Goal: Task Accomplishment & Management: Complete application form

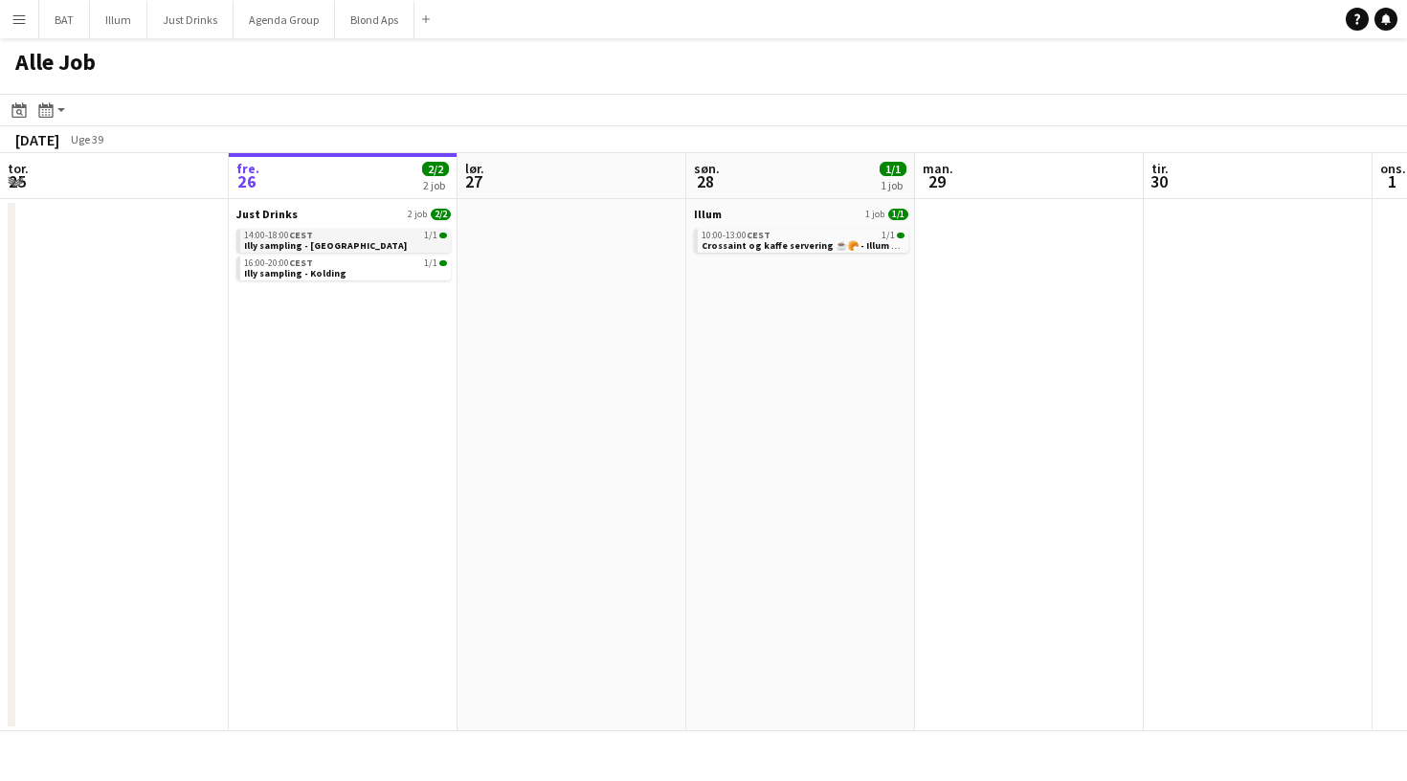
click at [372, 240] on link "14:00-18:00 CEST 1/1 Illy sampling - Odense" at bounding box center [345, 240] width 203 height 22
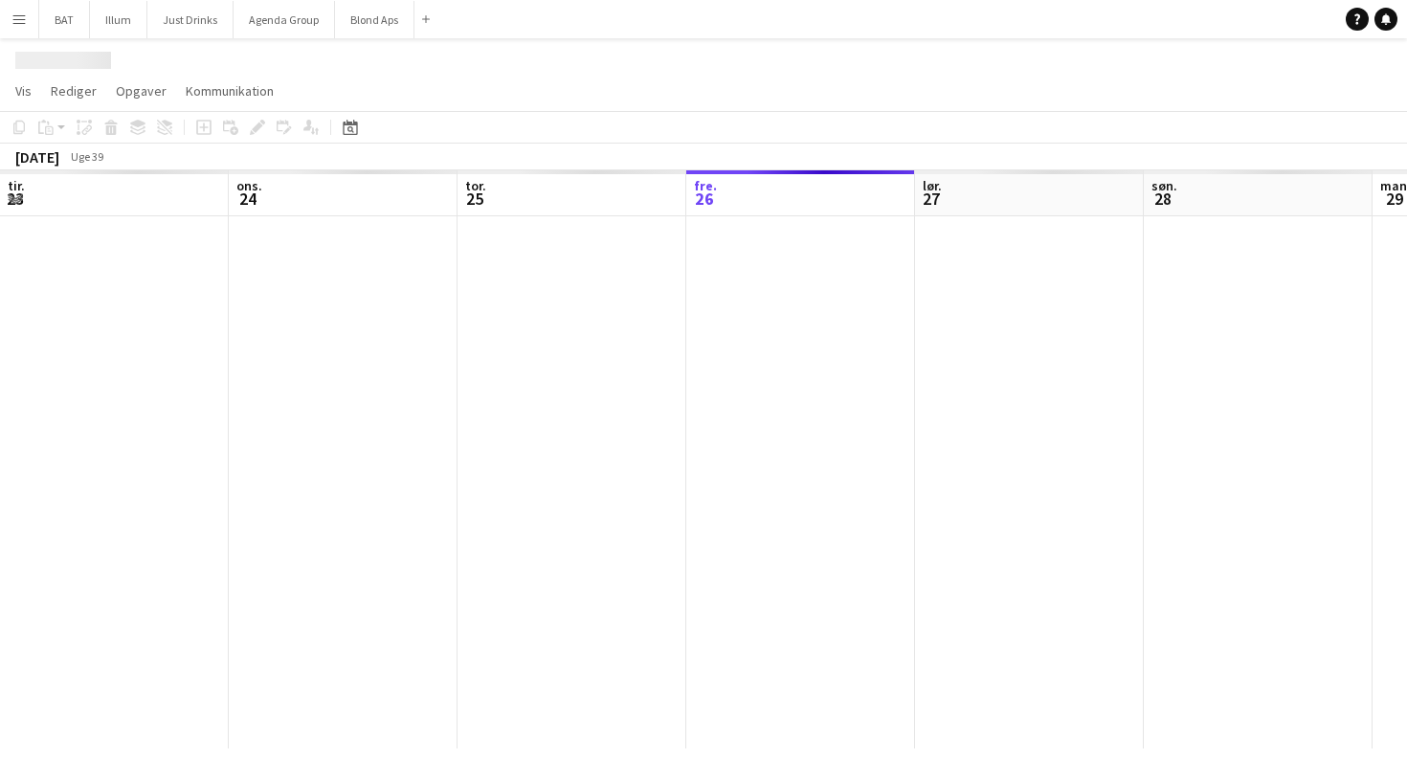
scroll to position [0, 658]
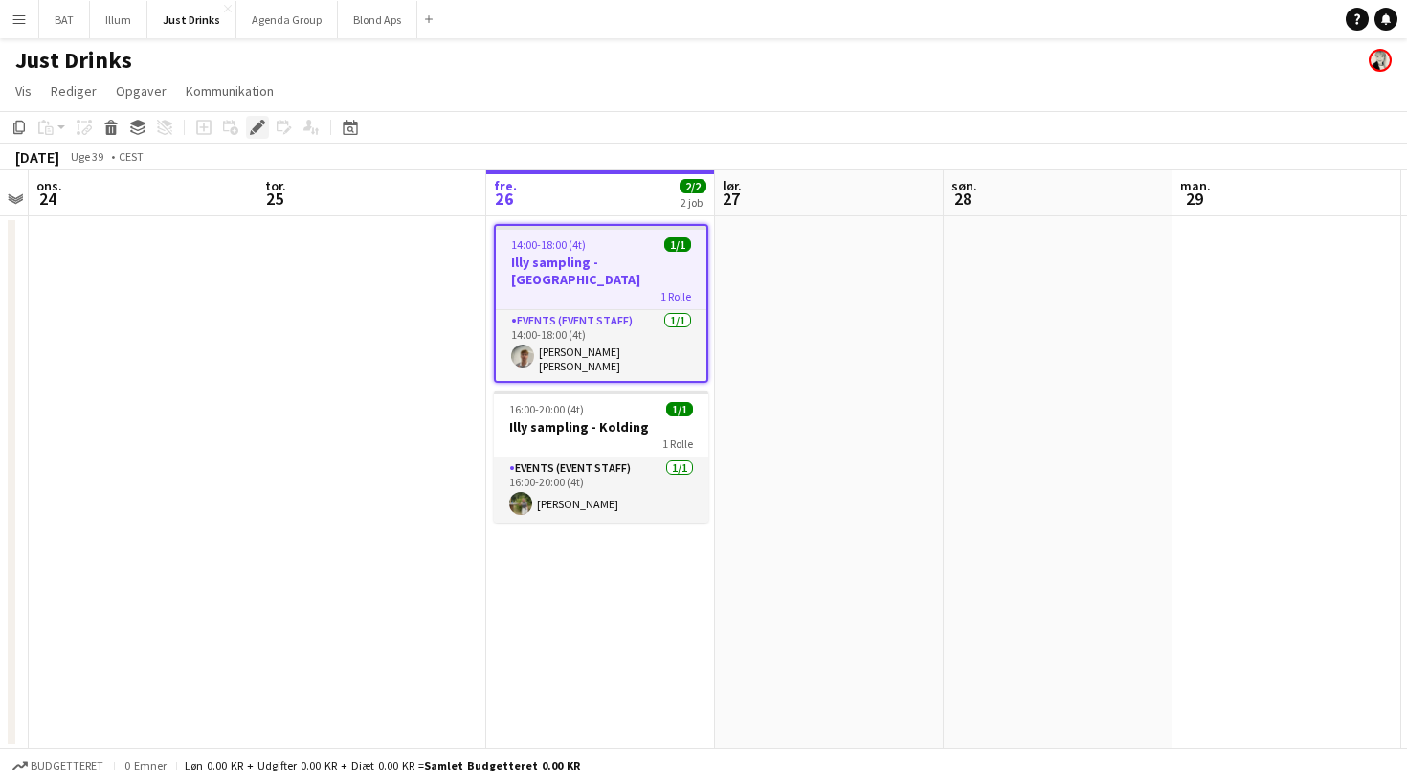
click at [254, 125] on icon "Rediger" at bounding box center [257, 127] width 15 height 15
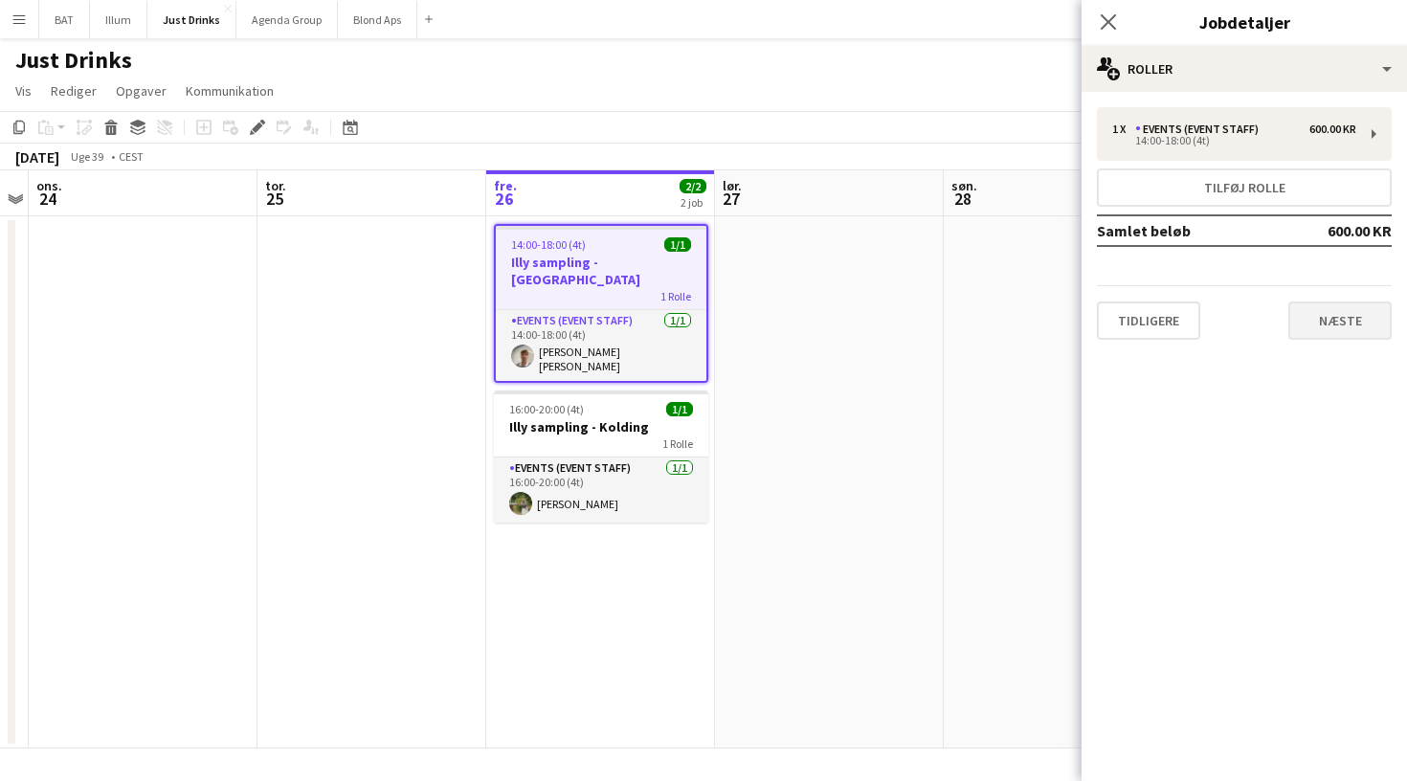
click at [1331, 303] on button "Næste" at bounding box center [1340, 321] width 103 height 38
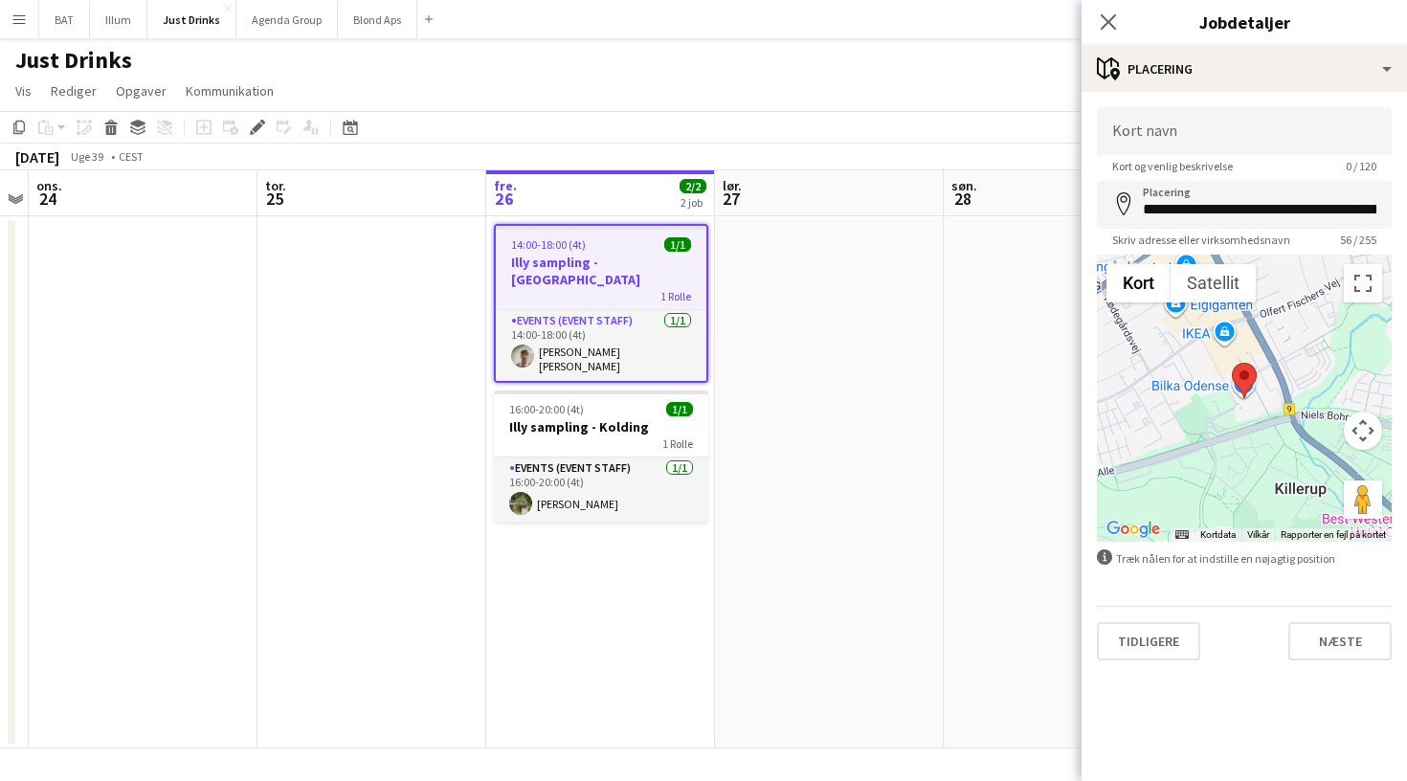
click at [1304, 619] on div "Tidligere Næste" at bounding box center [1244, 633] width 295 height 55
click at [1304, 631] on button "Næste" at bounding box center [1340, 641] width 103 height 38
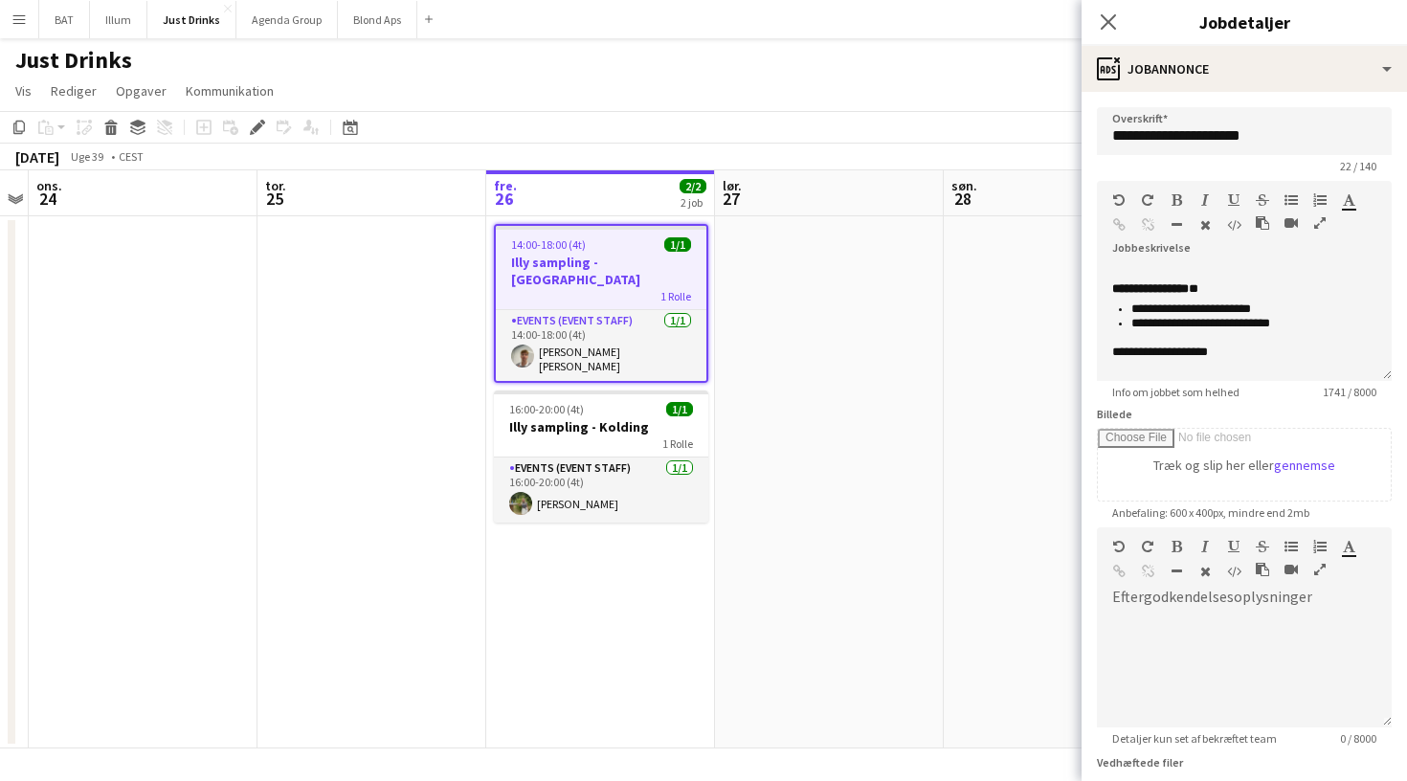
scroll to position [4, 0]
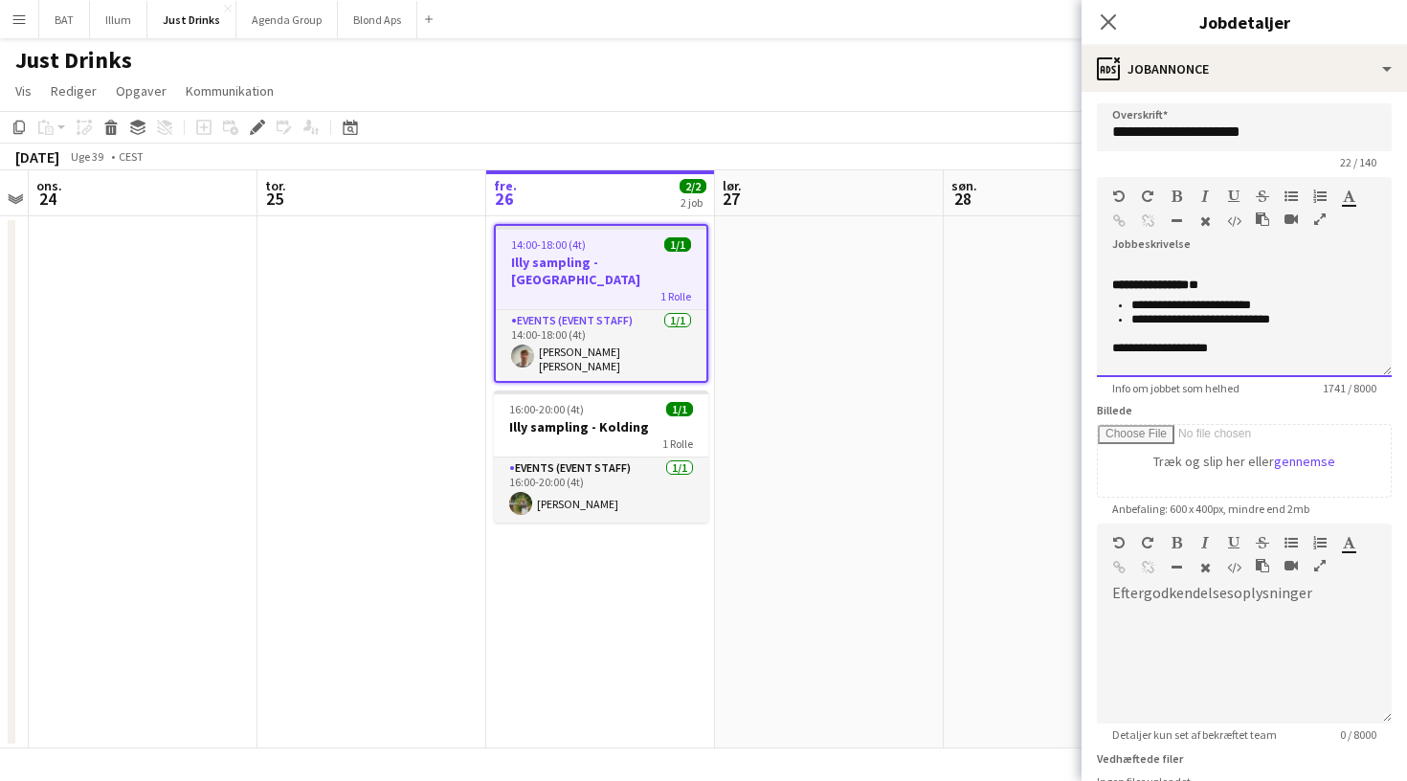
click at [1301, 318] on li "**********" at bounding box center [1254, 320] width 245 height 14
drag, startPoint x: 1147, startPoint y: 337, endPoint x: 1134, endPoint y: 342, distance: 14.2
click at [1134, 338] on li "**********" at bounding box center [1254, 330] width 245 height 16
drag, startPoint x: 1300, startPoint y: 332, endPoint x: 1120, endPoint y: 331, distance: 180.0
click at [1132, 331] on p "**********" at bounding box center [1254, 329] width 245 height 15
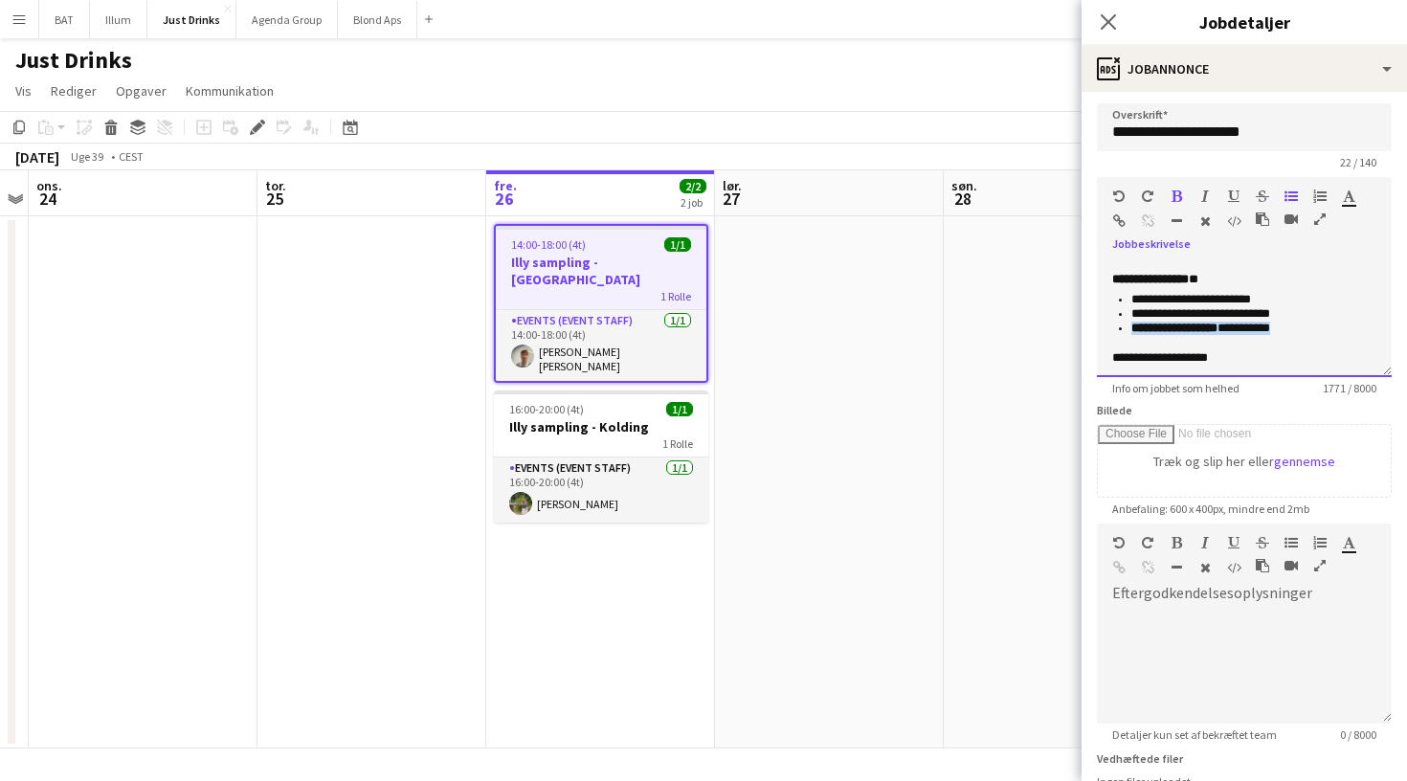
click at [1183, 195] on div at bounding box center [1227, 200] width 115 height 23
click at [1172, 194] on icon "button" at bounding box center [1177, 196] width 11 height 13
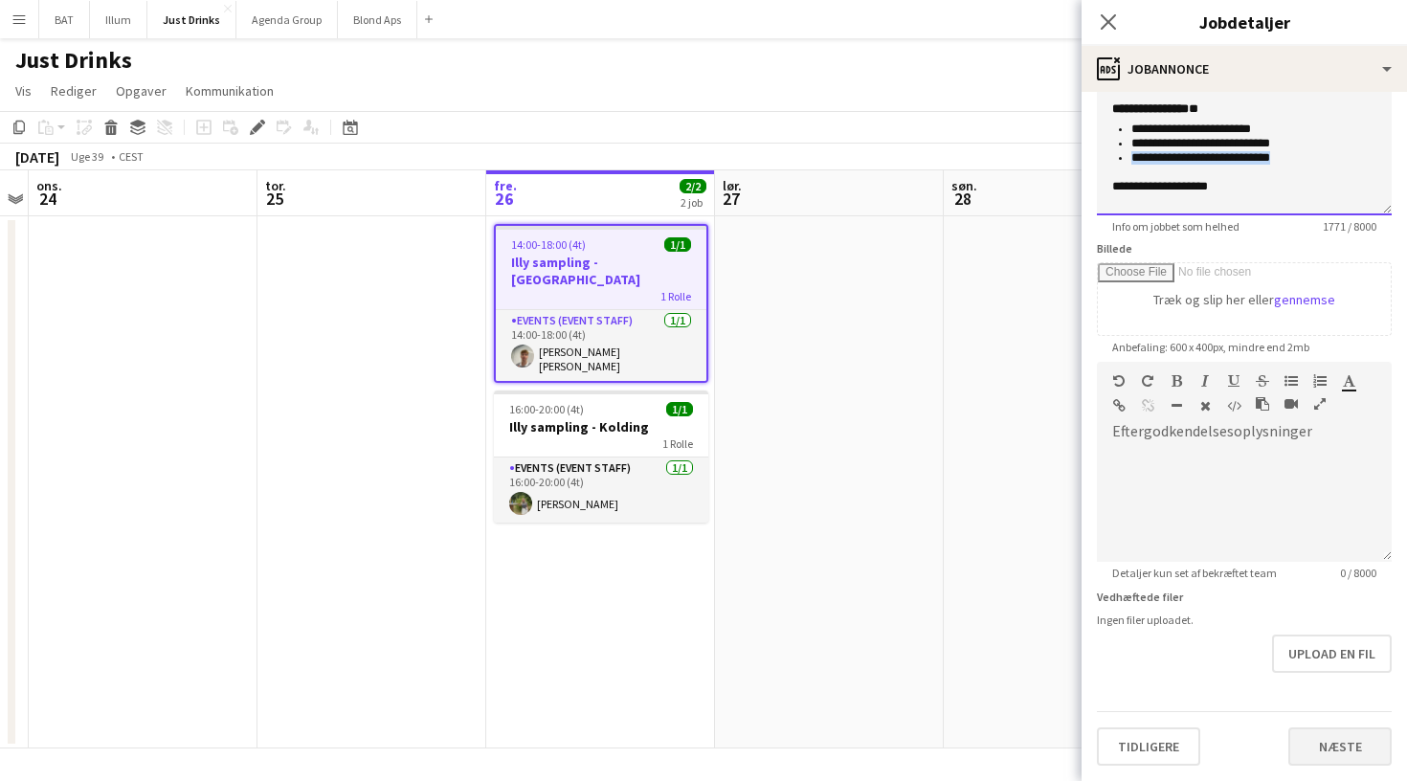
scroll to position [166, 0]
click at [1355, 739] on button "Næste" at bounding box center [1340, 747] width 103 height 38
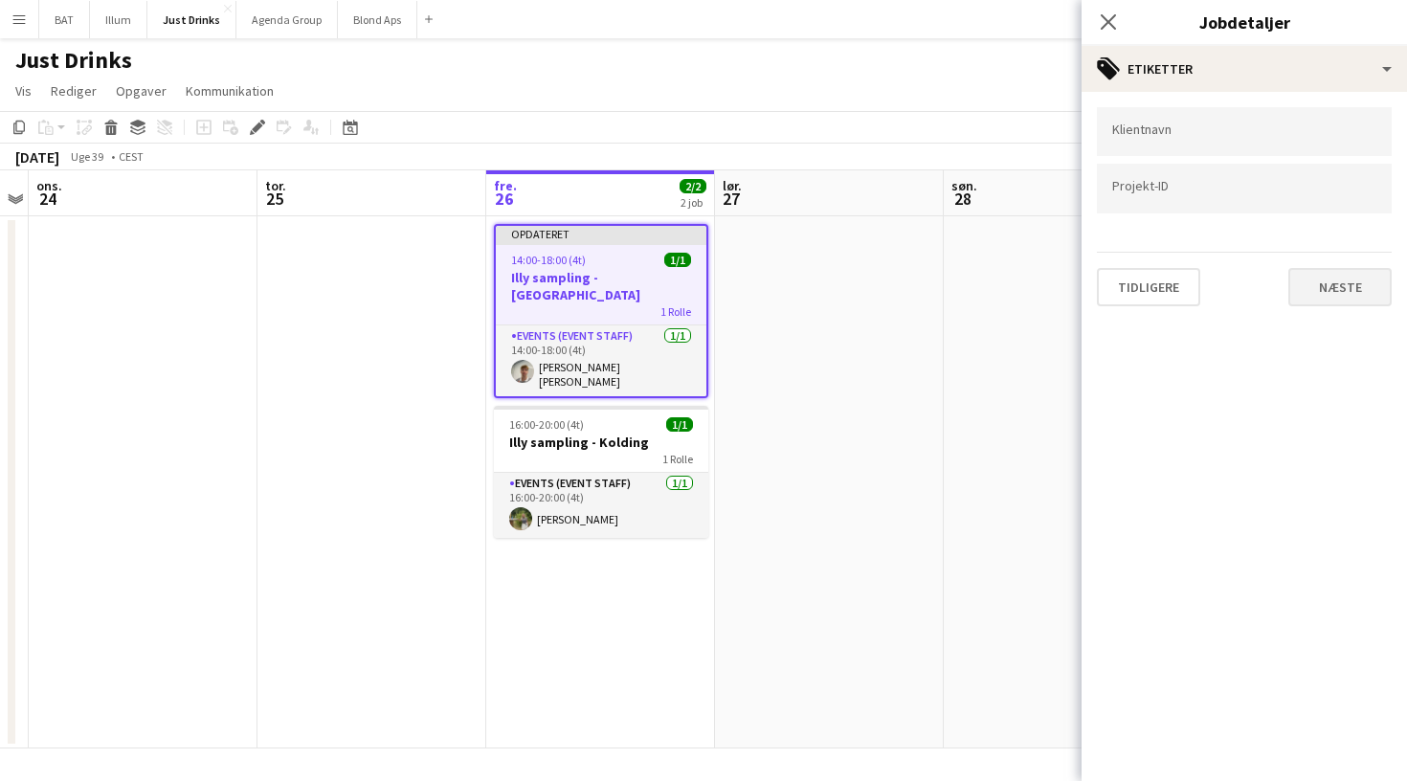
click at [1315, 281] on button "Næste" at bounding box center [1340, 287] width 103 height 38
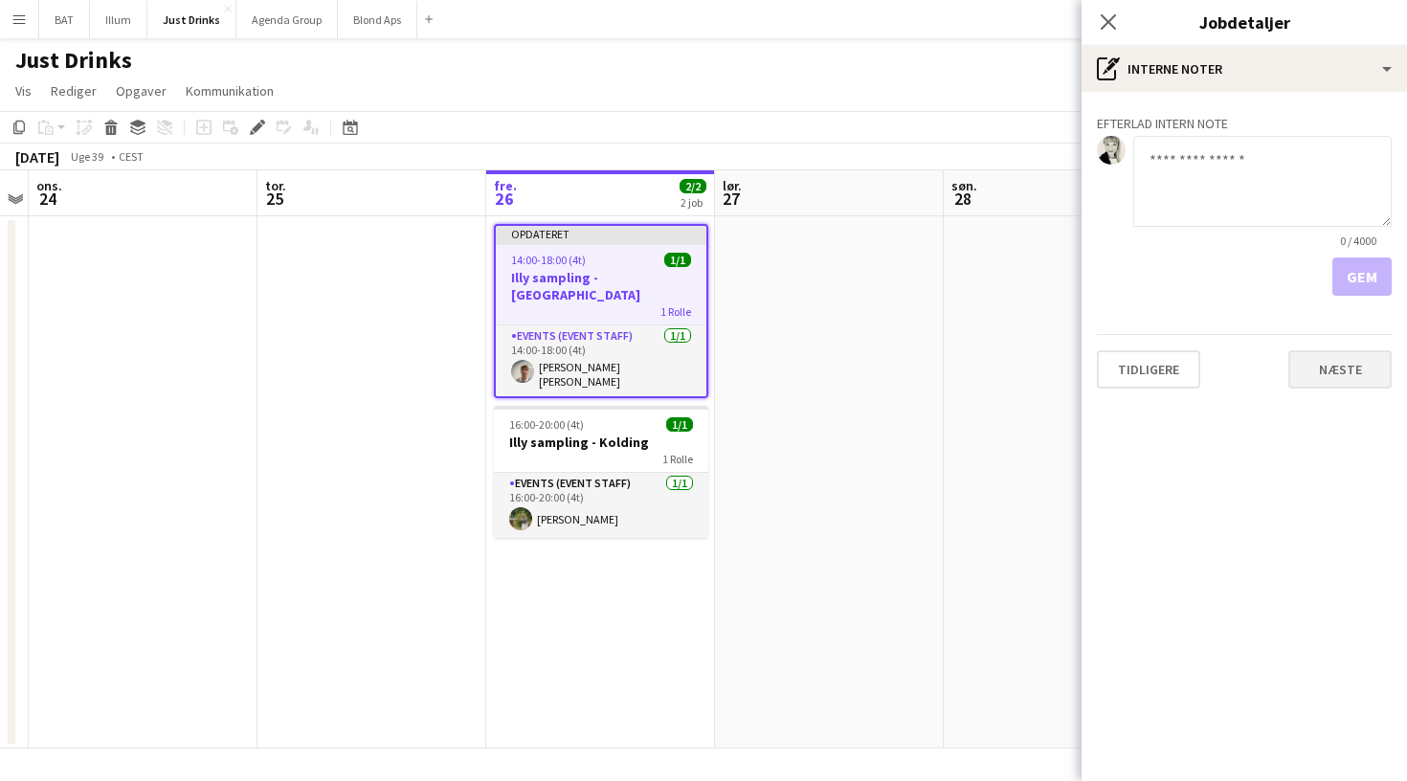
click at [1371, 367] on button "Næste" at bounding box center [1340, 369] width 103 height 38
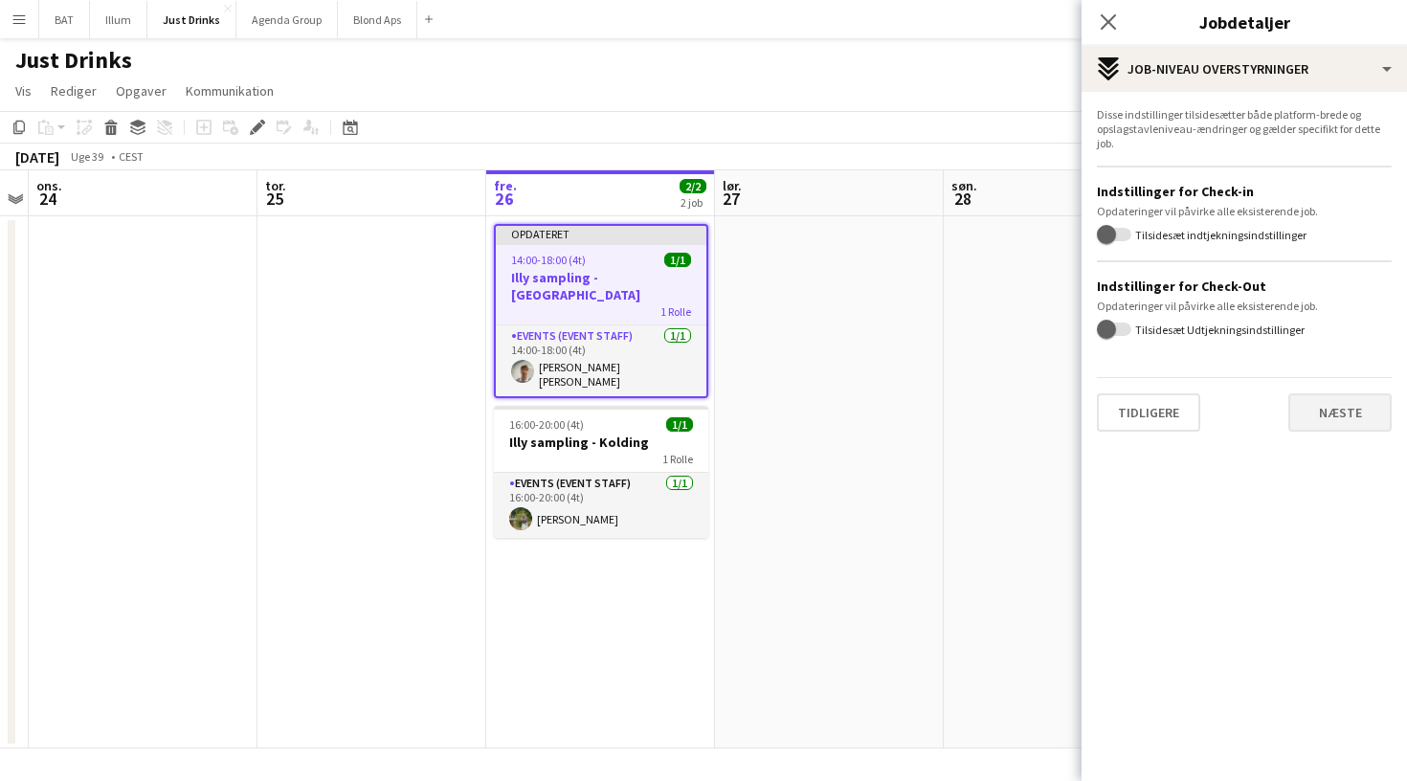
click at [1359, 407] on button "Næste" at bounding box center [1340, 412] width 103 height 38
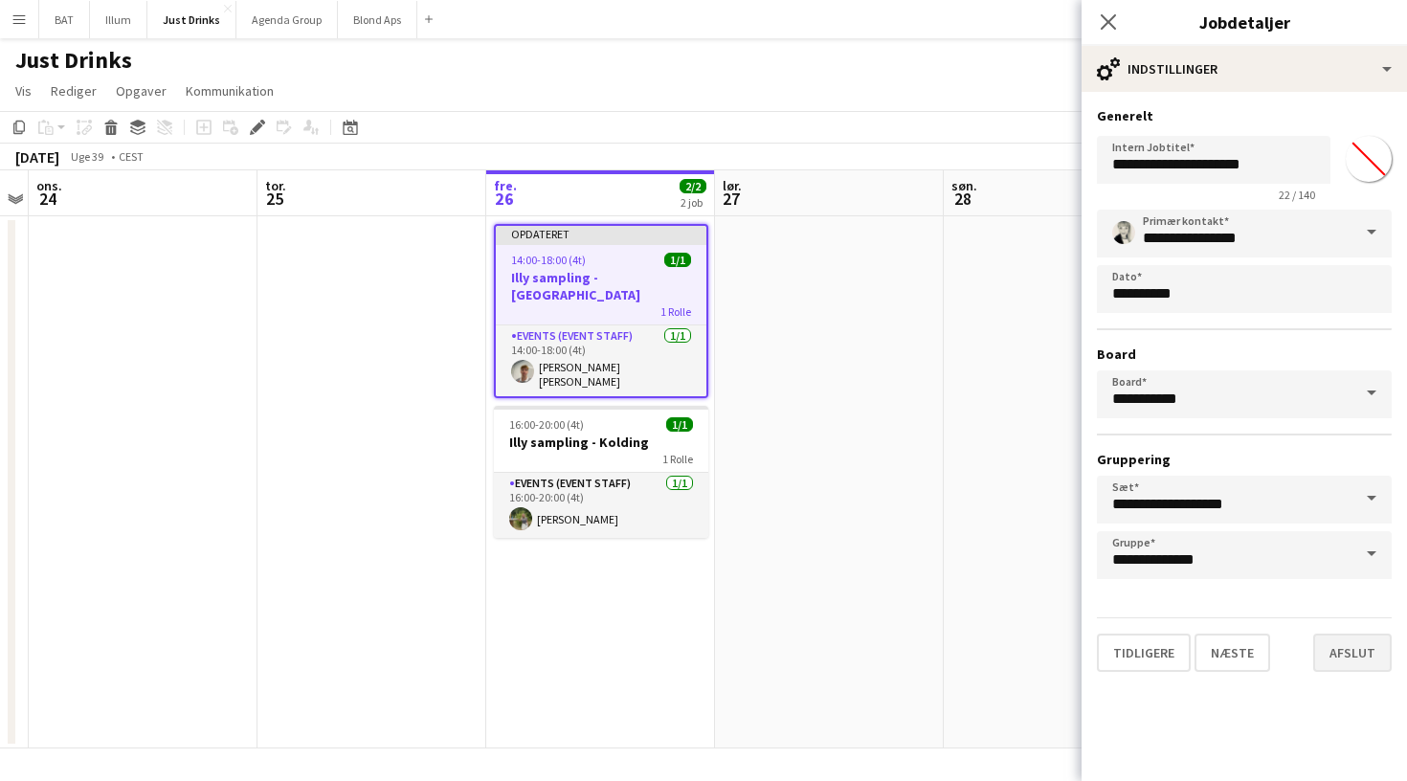
click at [1339, 653] on button "Afslut" at bounding box center [1353, 653] width 79 height 38
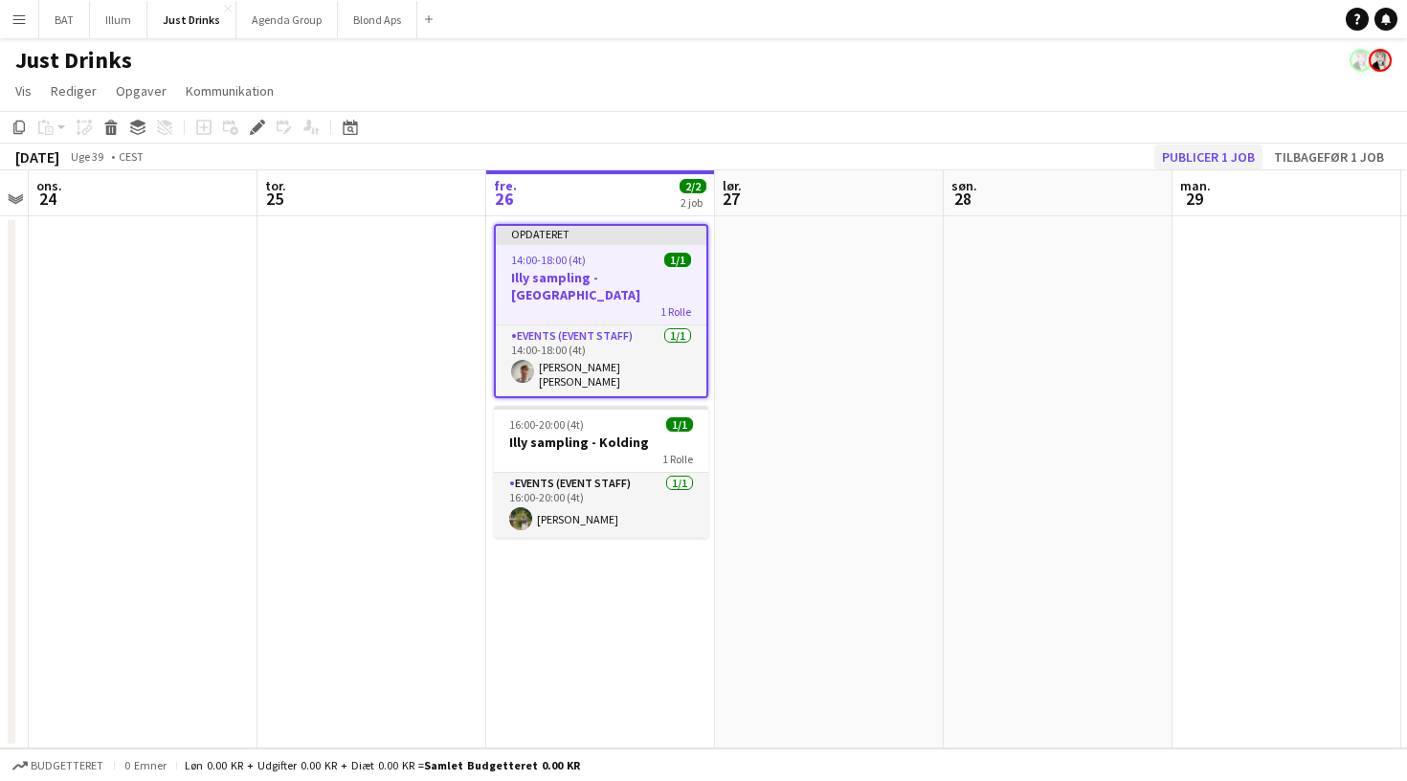
click at [1246, 151] on button "Publicer 1 job" at bounding box center [1209, 157] width 108 height 25
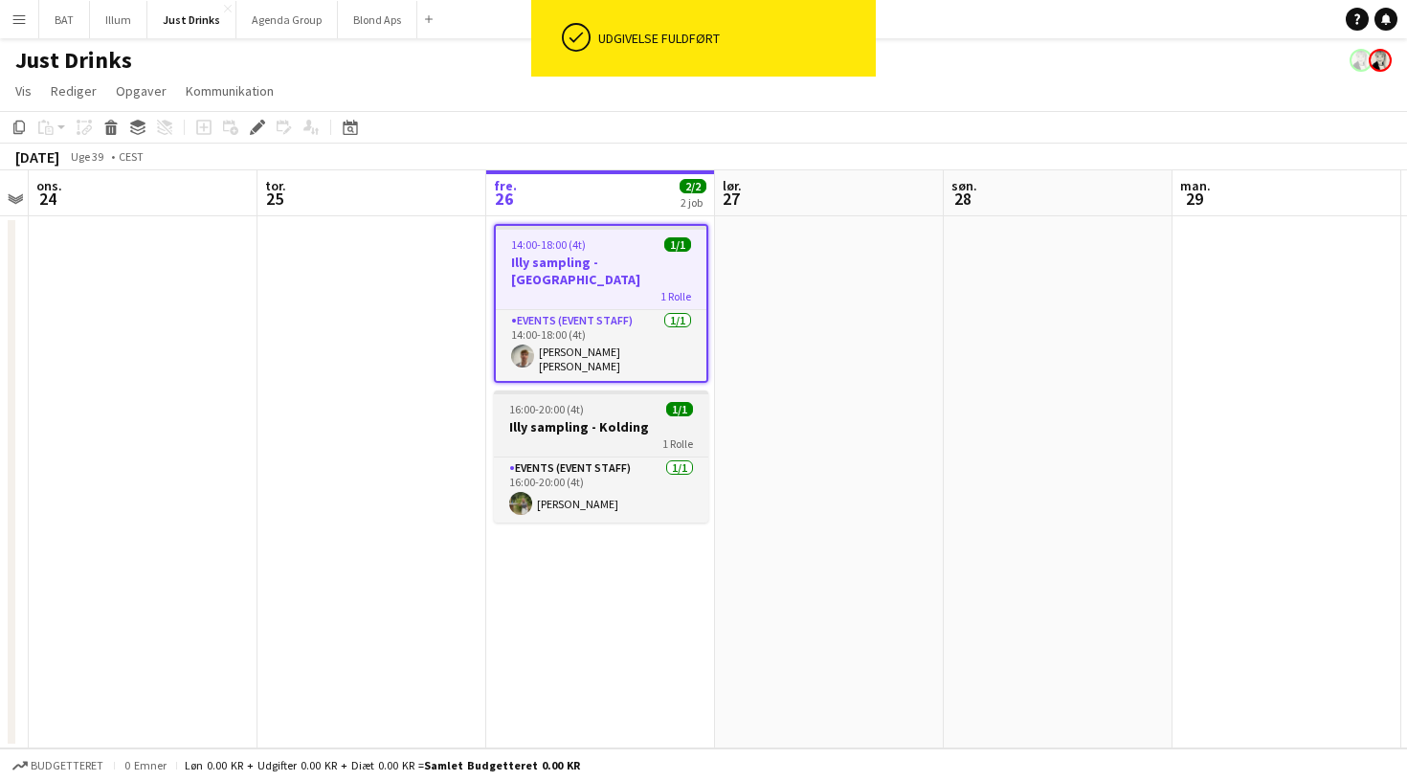
click at [644, 418] on h3 "Illy sampling - Kolding" at bounding box center [601, 426] width 214 height 17
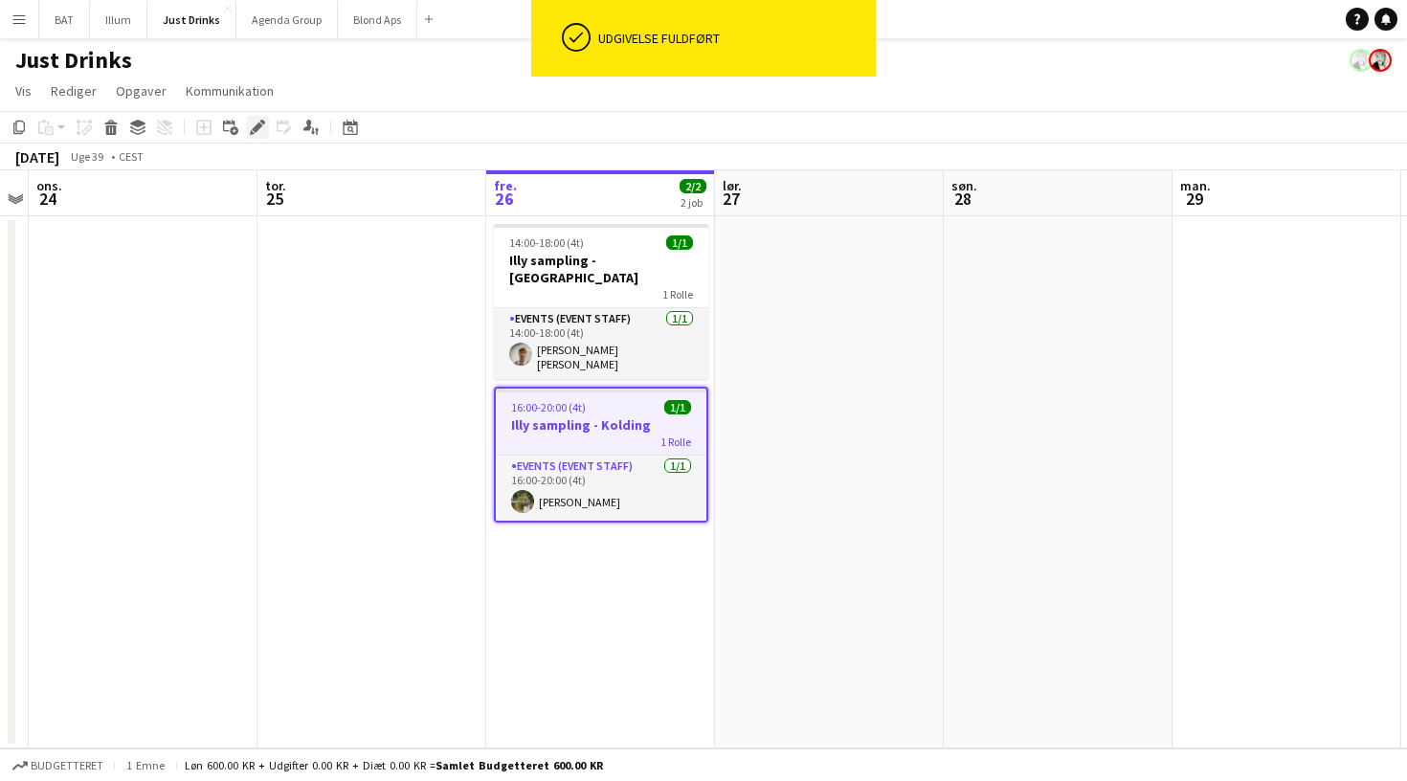
click at [256, 132] on icon at bounding box center [257, 128] width 11 height 11
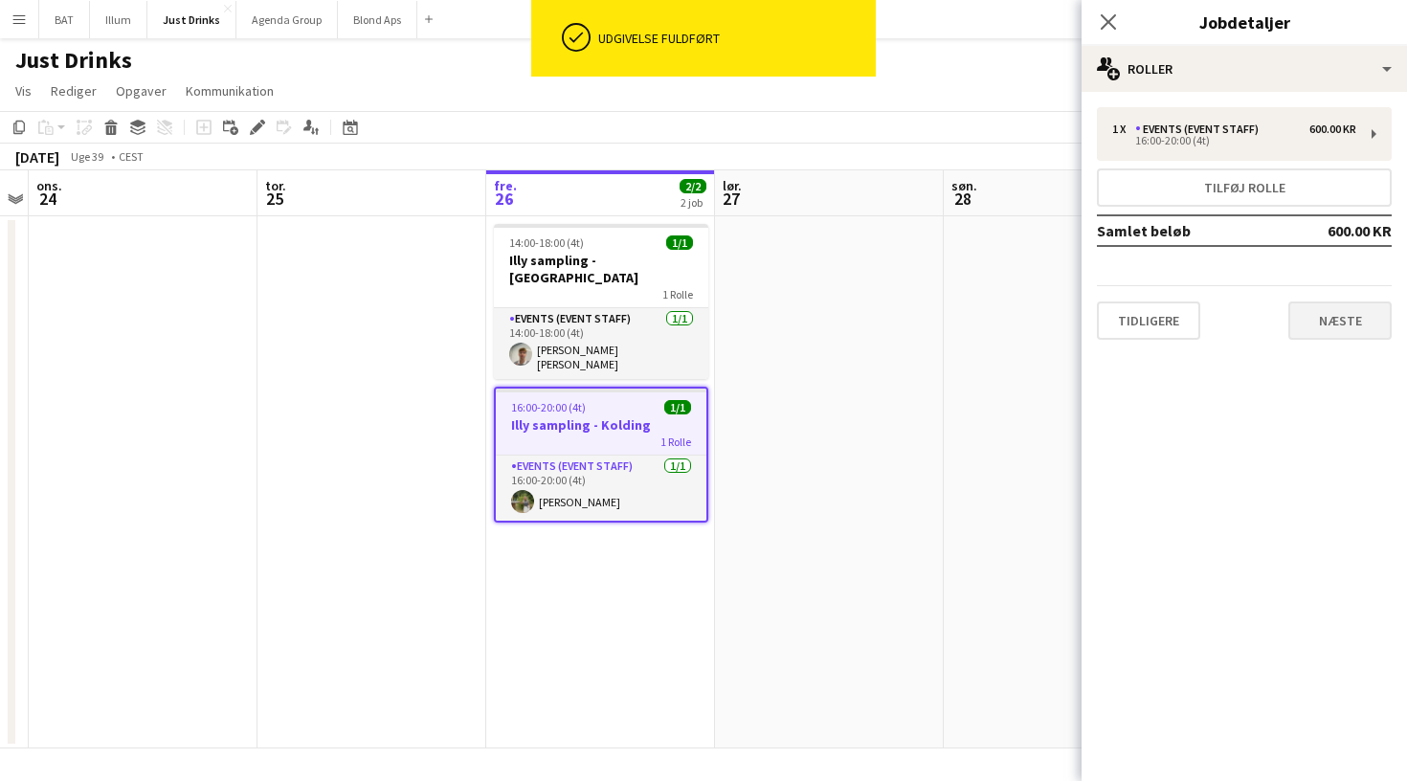
click at [1334, 333] on button "Næste" at bounding box center [1340, 321] width 103 height 38
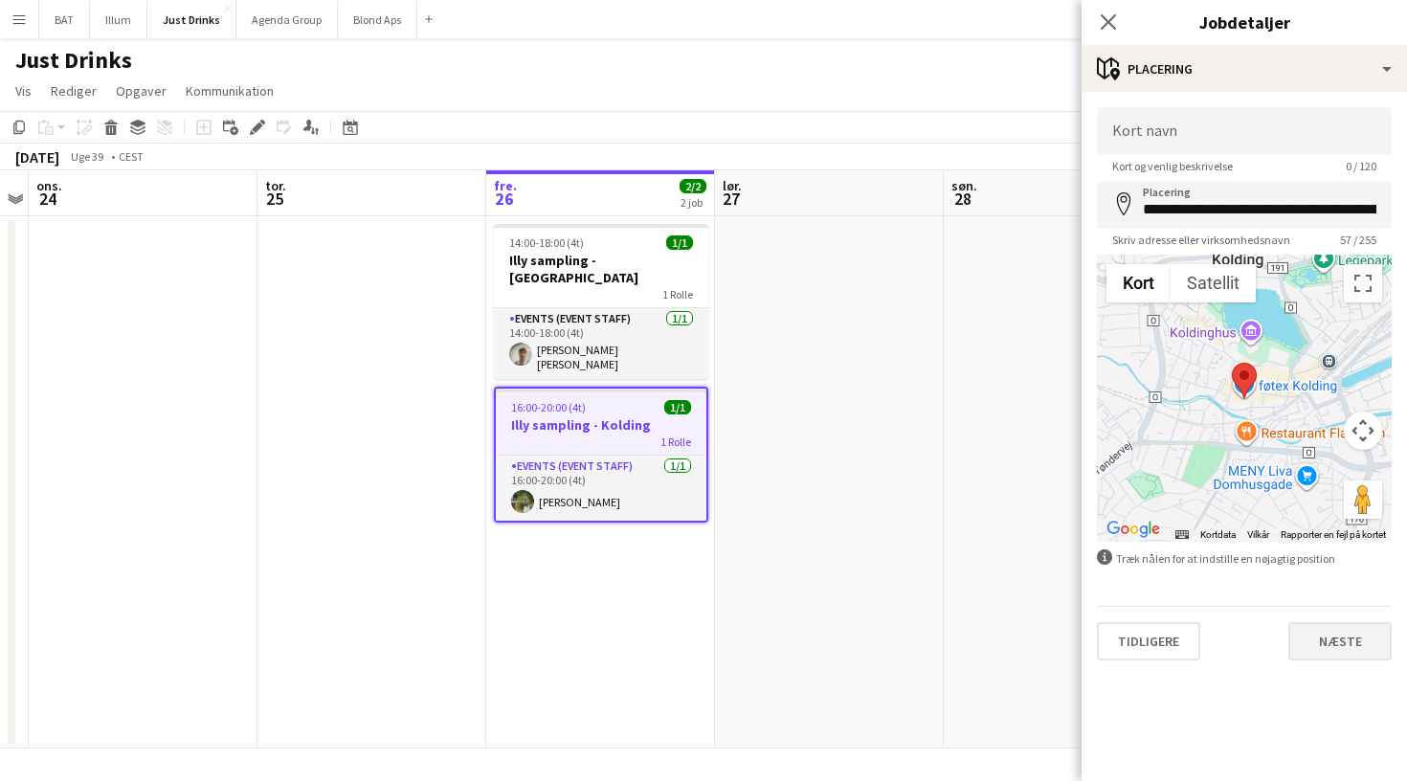
click at [1326, 653] on button "Næste" at bounding box center [1340, 641] width 103 height 38
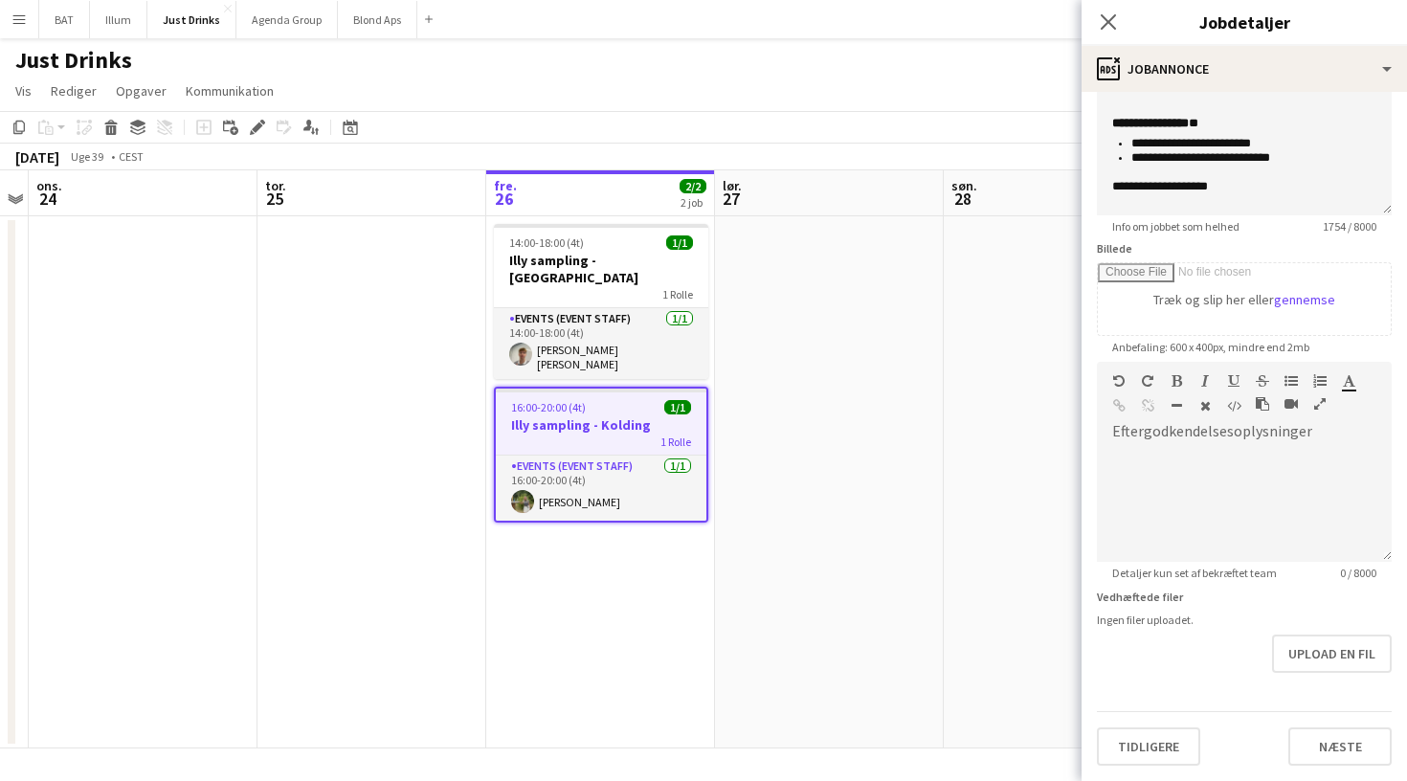
scroll to position [1055, 0]
click at [1312, 160] on li "**********" at bounding box center [1254, 158] width 245 height 14
drag, startPoint x: 1317, startPoint y: 169, endPoint x: 1131, endPoint y: 172, distance: 186.7
click at [1132, 172] on p "**********" at bounding box center [1254, 167] width 245 height 15
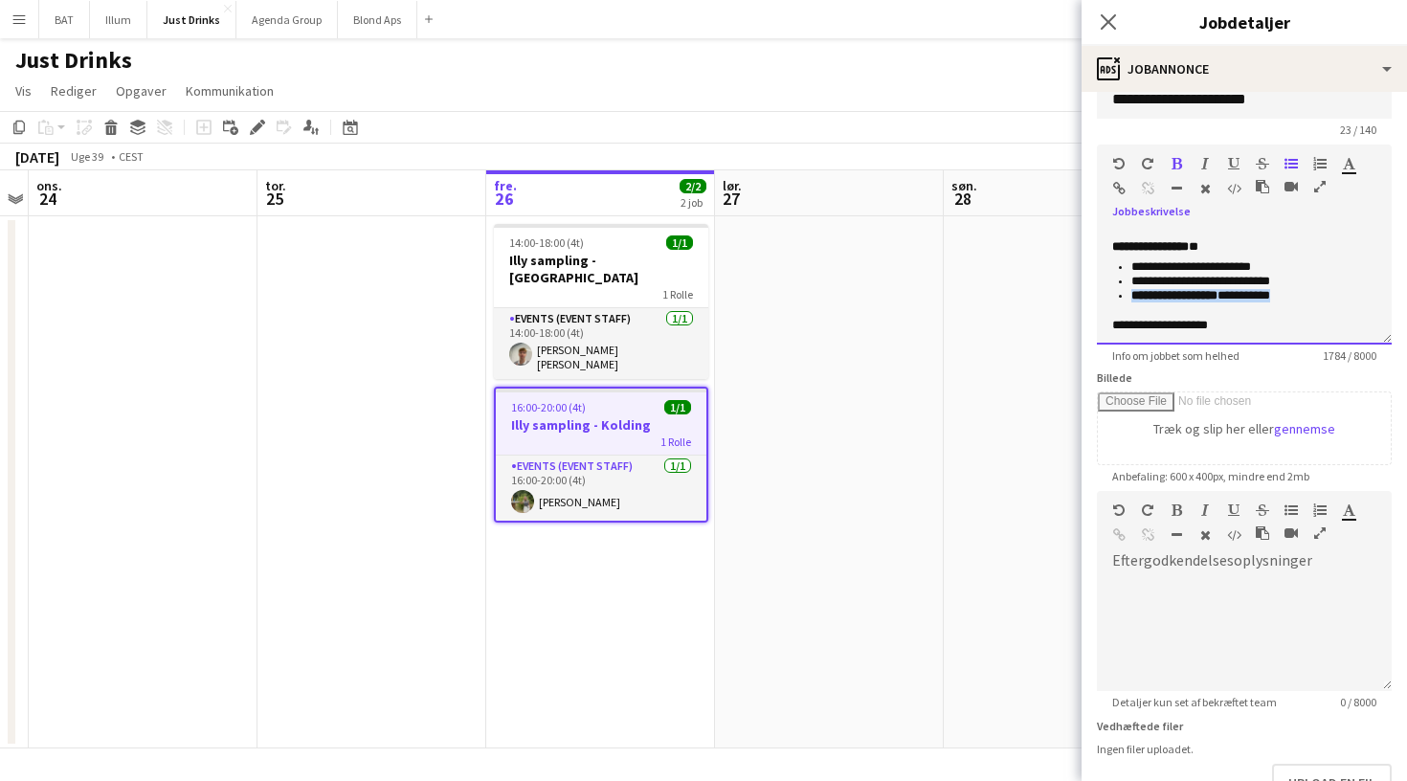
scroll to position [30, 0]
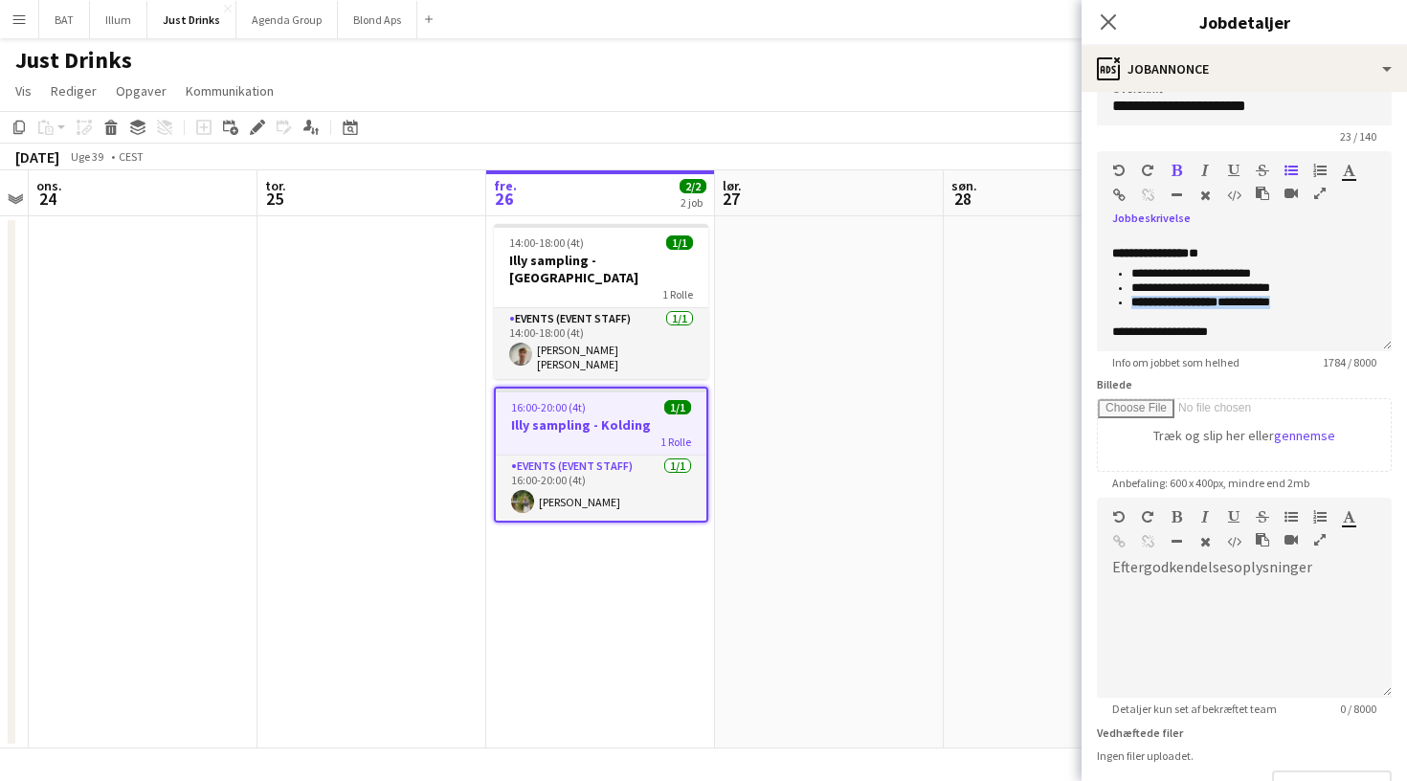
click at [1179, 165] on icon "button" at bounding box center [1177, 170] width 11 height 13
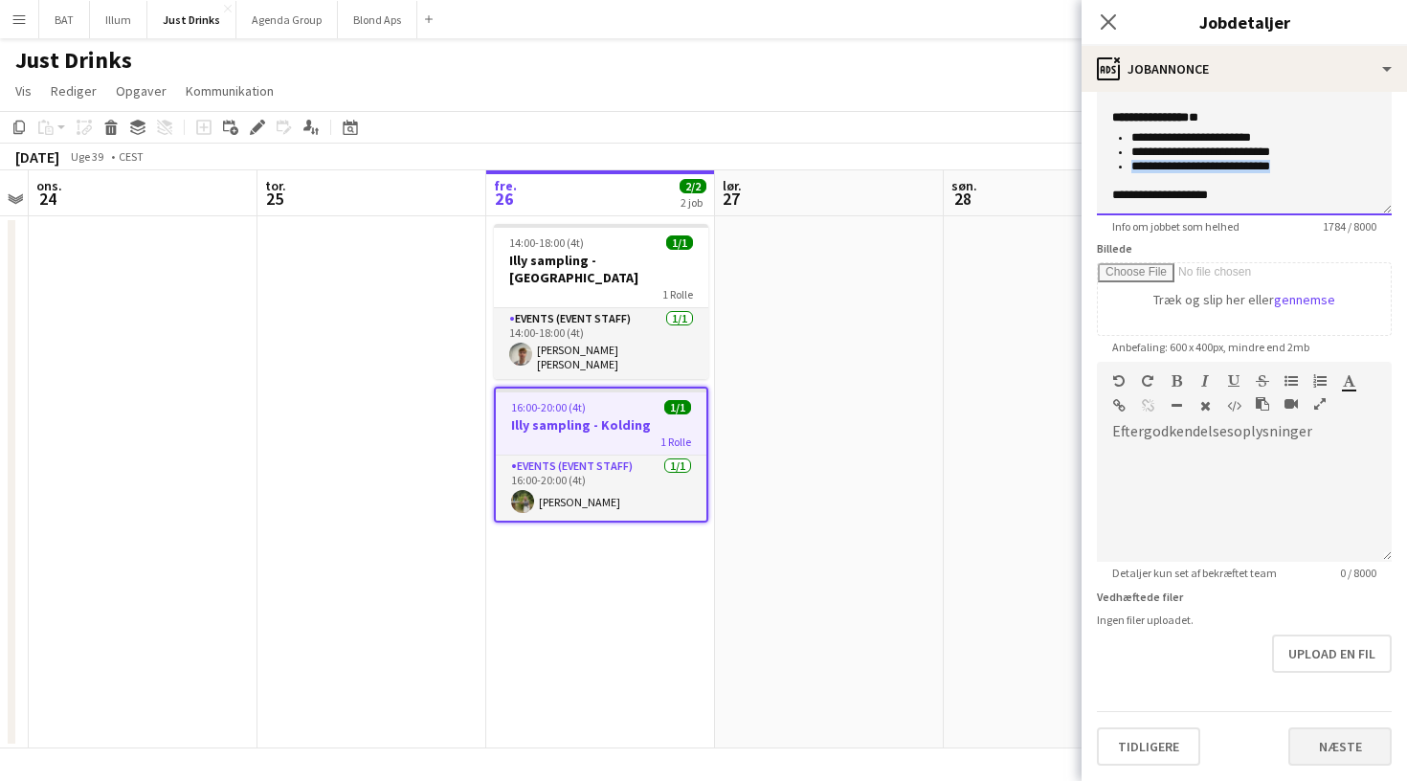
scroll to position [166, 0]
click at [1332, 733] on button "Næste" at bounding box center [1340, 747] width 103 height 38
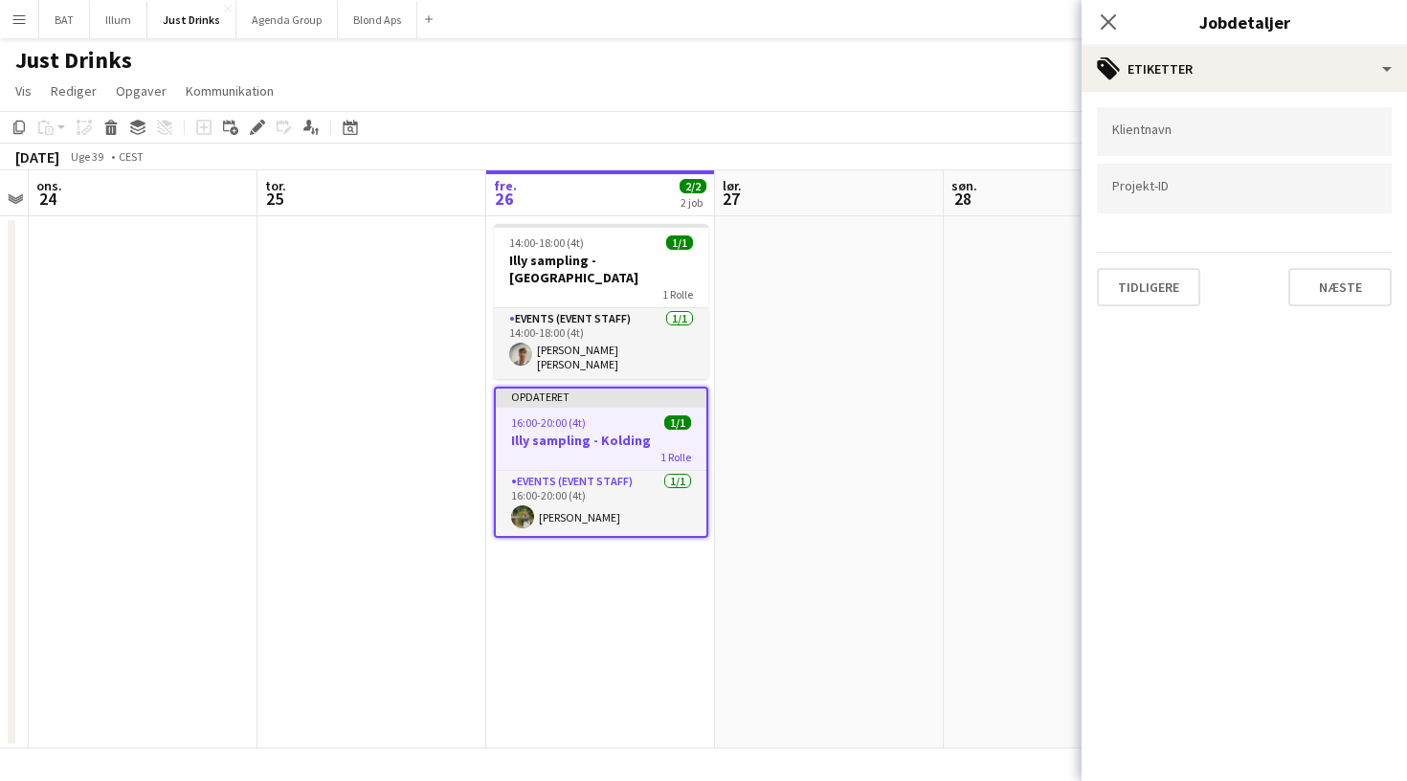
click at [1089, 551] on mat-expansion-panel "tags Etiketter Klientnavn Projekt-ID Tidligere Næste" at bounding box center [1245, 436] width 326 height 689
click at [991, 472] on app-date-cell at bounding box center [1058, 482] width 229 height 532
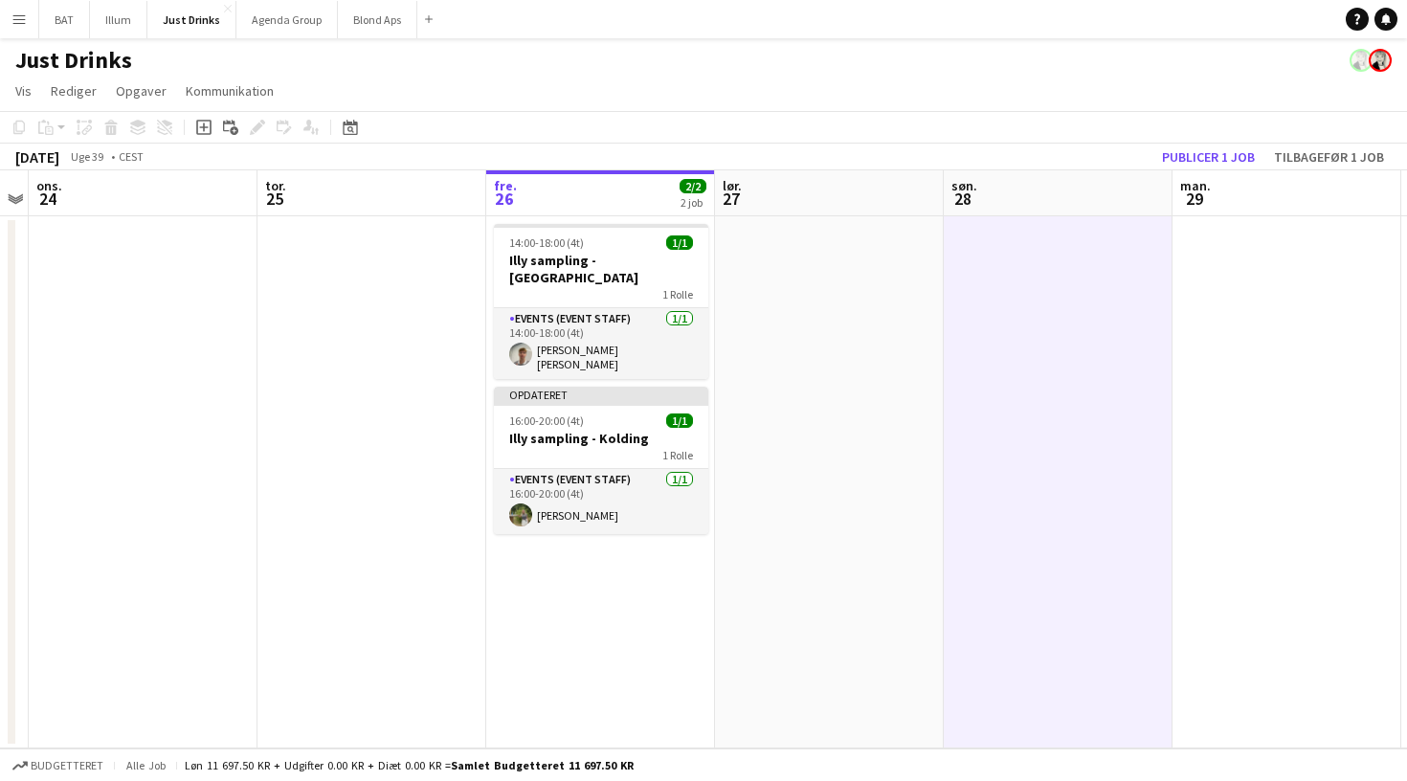
click at [1236, 142] on app-toolbar "Kopier Indsæt Indsæt Kommando V Indsæt med mandskab Kommando Skift V Indsæt lin…" at bounding box center [703, 127] width 1407 height 33
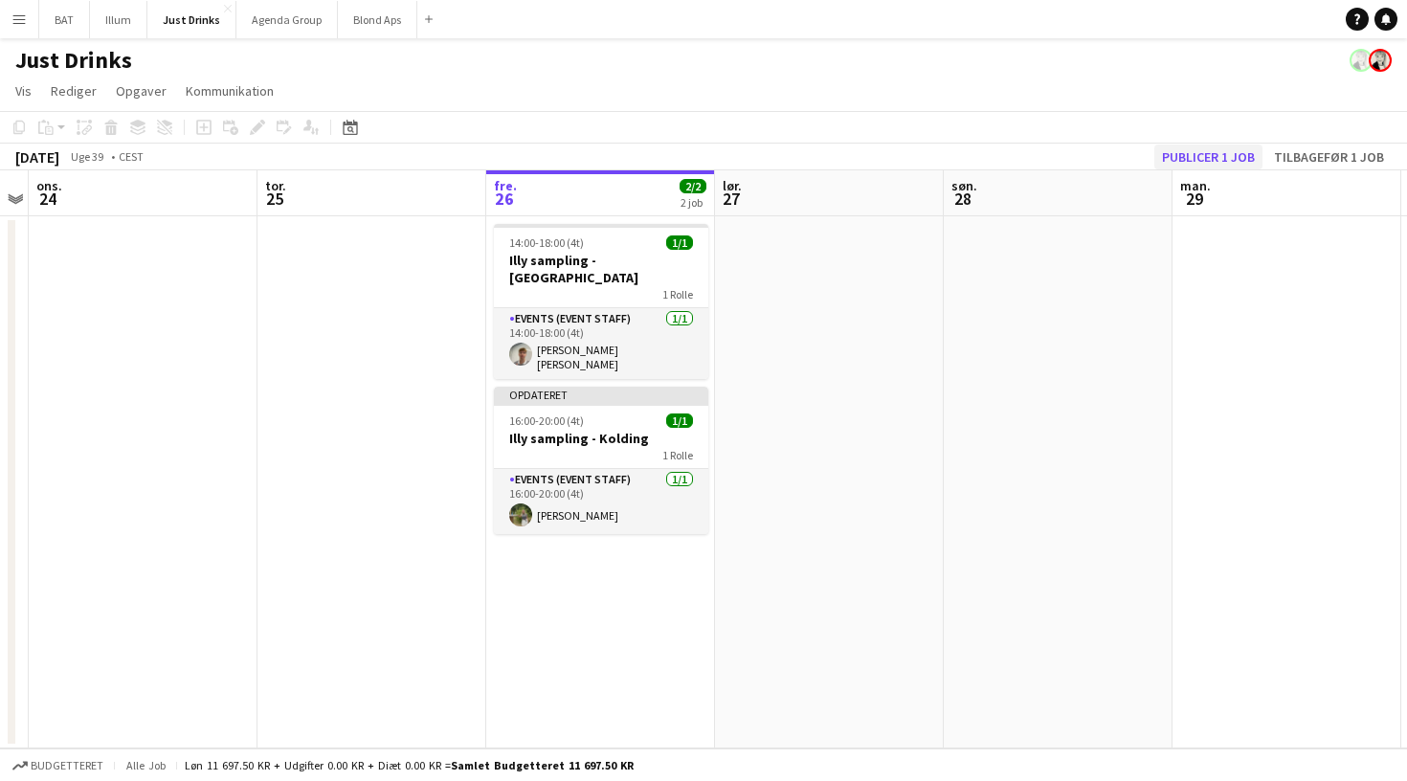
click at [1234, 164] on button "Publicer 1 job" at bounding box center [1209, 157] width 108 height 25
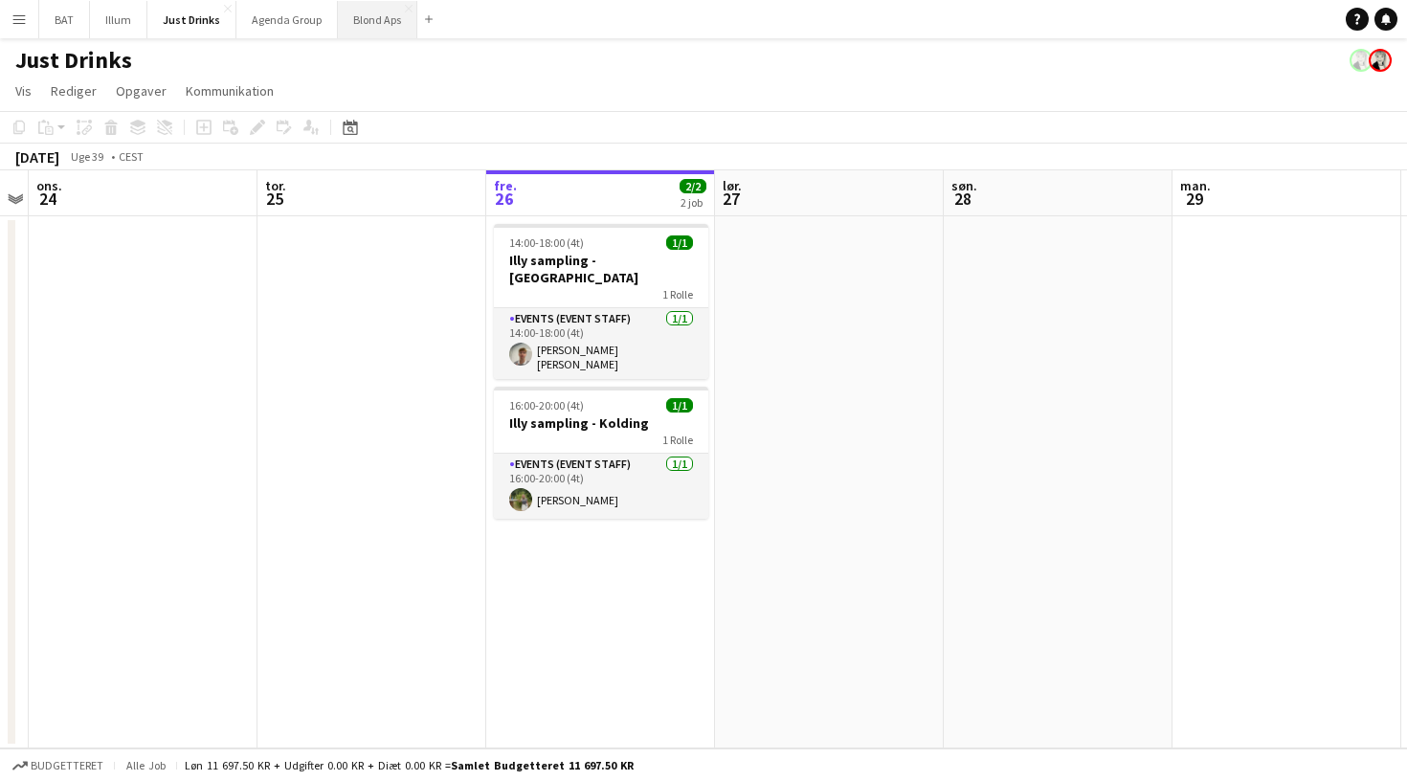
click at [369, 23] on button "Blond Aps Luk" at bounding box center [377, 19] width 79 height 37
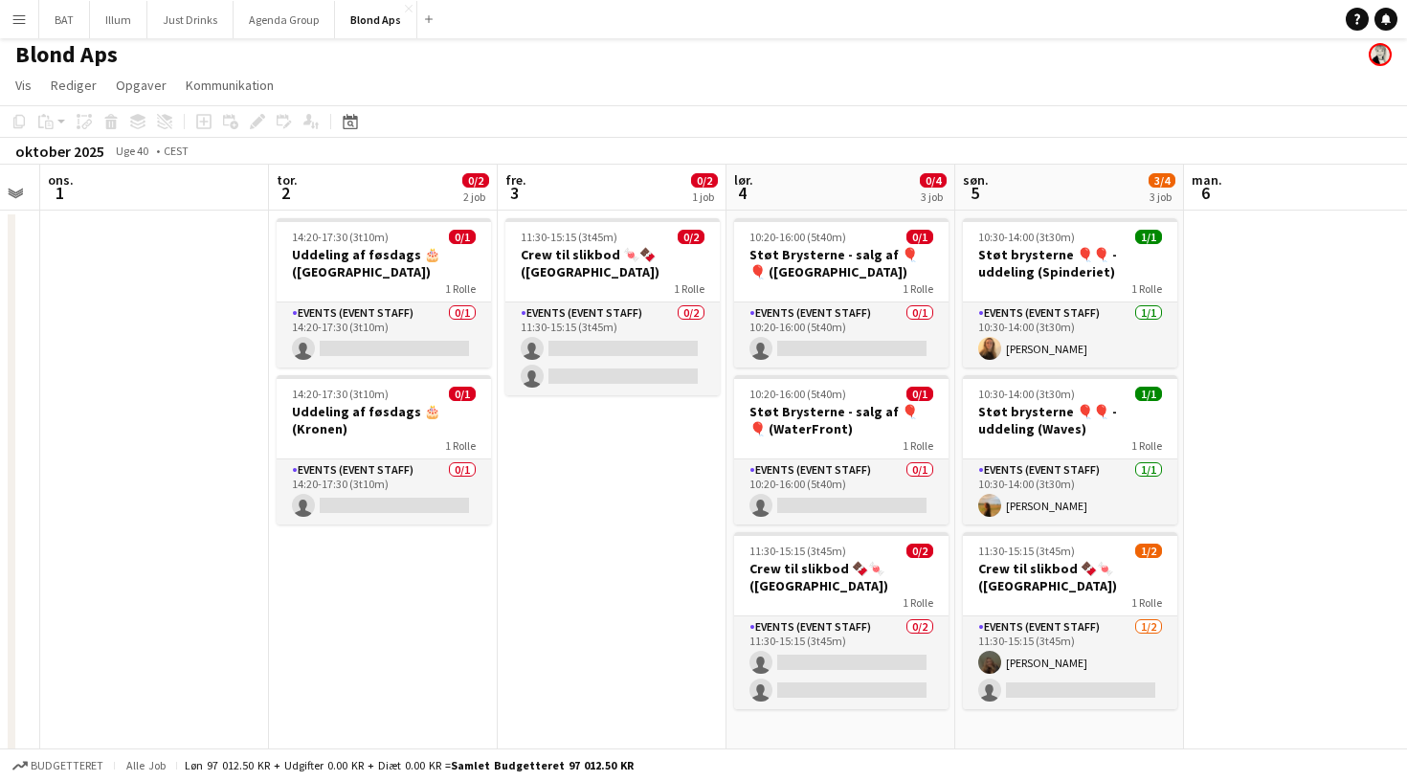
scroll to position [9, 0]
